Goal: Entertainment & Leisure: Consume media (video, audio)

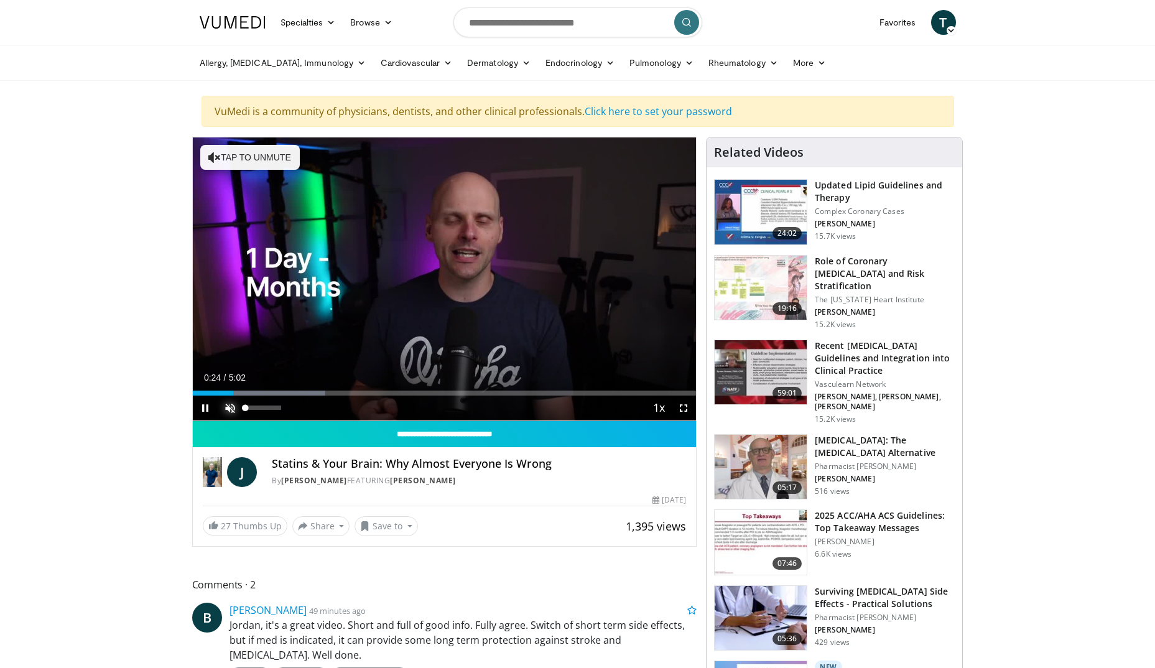
click at [226, 401] on span "Video Player" at bounding box center [230, 408] width 25 height 25
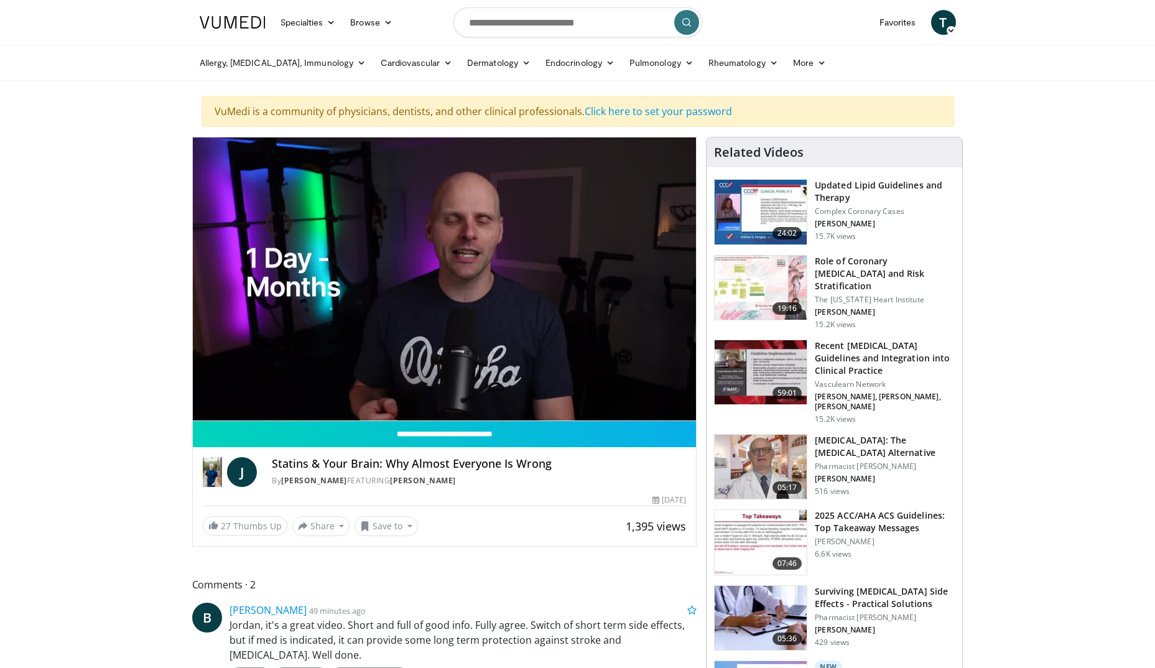
click at [204, 403] on video-js "**********" at bounding box center [445, 279] width 504 height 284
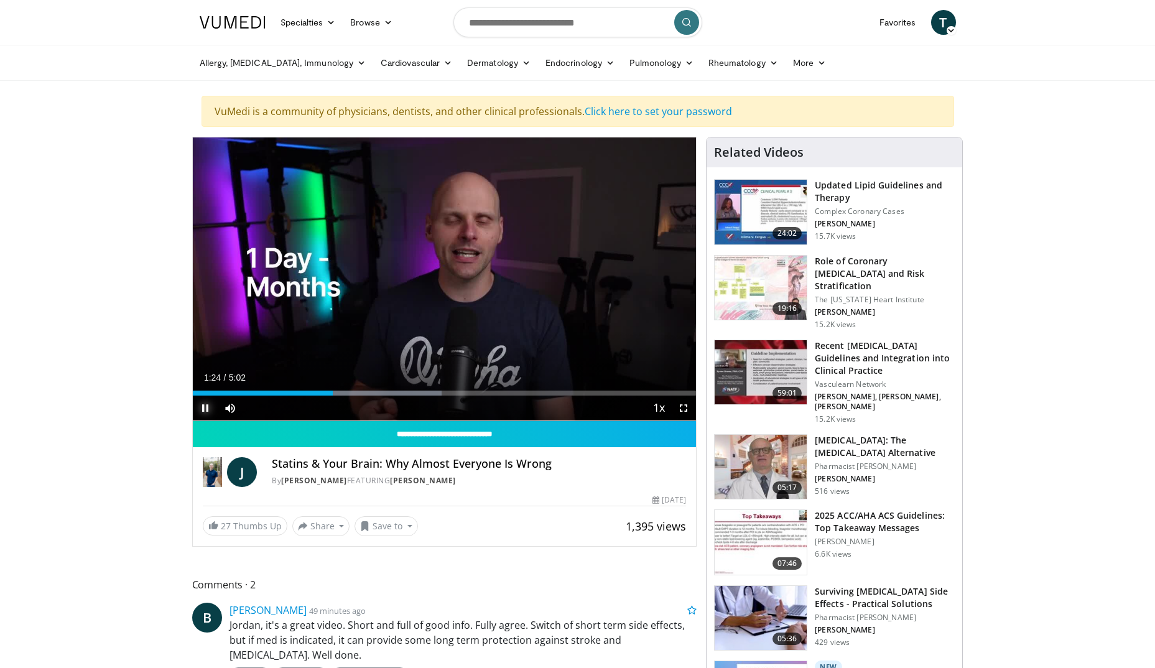
click at [207, 409] on span "Video Player" at bounding box center [205, 408] width 25 height 25
